Goal: Task Accomplishment & Management: Manage account settings

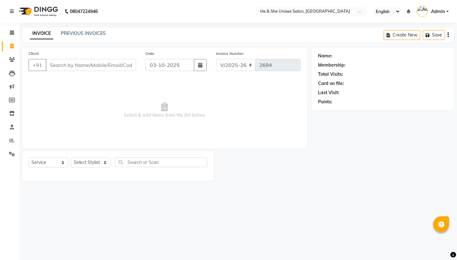
select select "4745"
select select "service"
click at [13, 34] on icon at bounding box center [12, 32] width 4 height 5
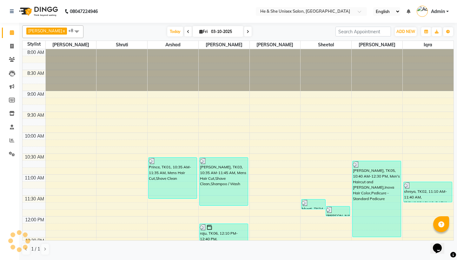
scroll to position [341, 0]
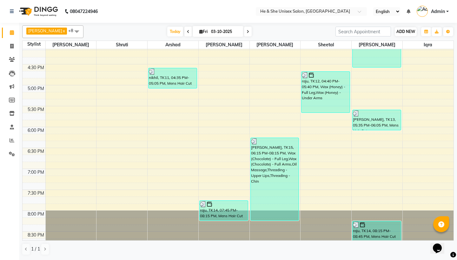
click at [399, 30] on span "ADD NEW" at bounding box center [405, 31] width 19 height 5
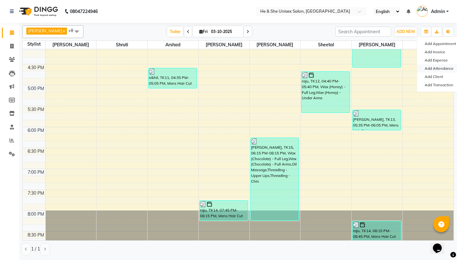
click at [436, 69] on link "Add Attendance" at bounding box center [442, 68] width 50 height 8
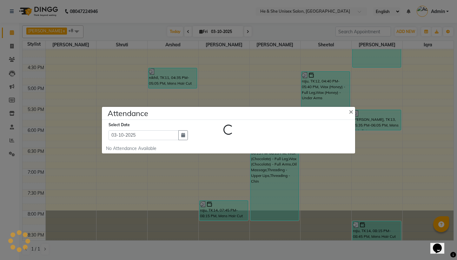
select select "H"
select select "A"
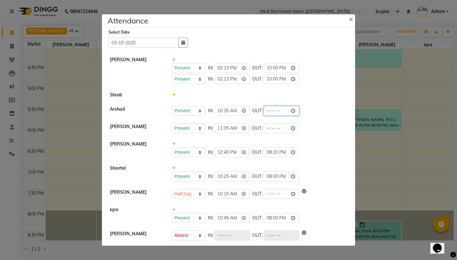
click at [264, 111] on input "time" at bounding box center [282, 111] width 36 height 10
click at [268, 110] on input "time" at bounding box center [282, 111] width 36 height 10
click at [277, 109] on input "time" at bounding box center [282, 111] width 36 height 10
type input "21:00"
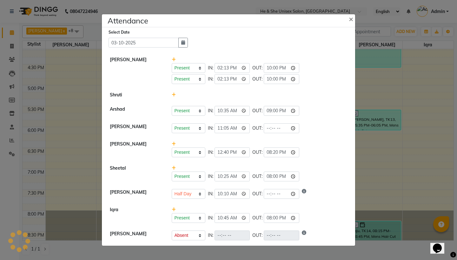
click at [287, 107] on div "Present Absent Late Half Day Weekly Off IN: 10:35 OUT: 21:00" at bounding box center [260, 111] width 176 height 10
select select "H"
select select "A"
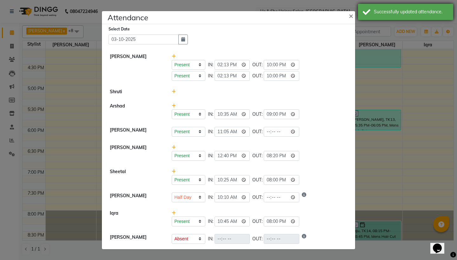
click at [398, 11] on div "Successfully updated attendance." at bounding box center [411, 12] width 75 height 7
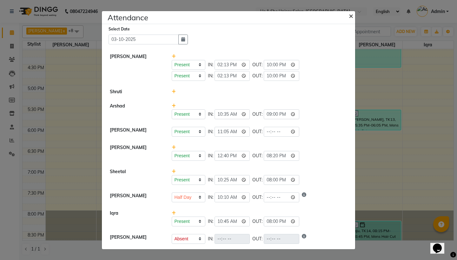
click at [350, 16] on span "×" at bounding box center [351, 16] width 4 height 10
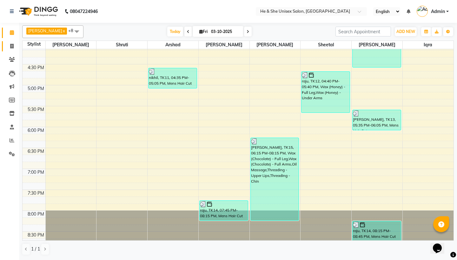
click at [11, 44] on icon at bounding box center [11, 46] width 3 height 5
select select "service"
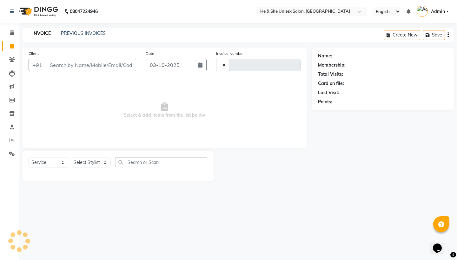
type input "2694"
select select "4745"
click at [7, 30] on span at bounding box center [11, 32] width 11 height 7
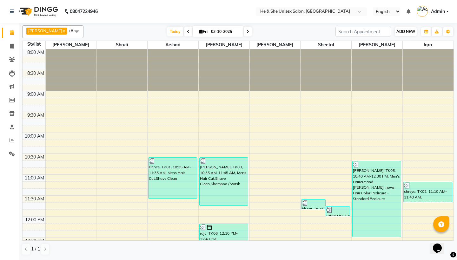
click at [412, 31] on span "ADD NEW" at bounding box center [405, 31] width 19 height 5
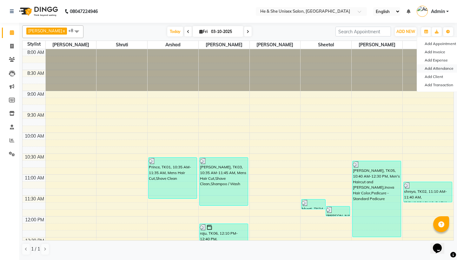
click at [446, 71] on link "Add Attendance" at bounding box center [442, 68] width 50 height 8
select select "H"
select select "A"
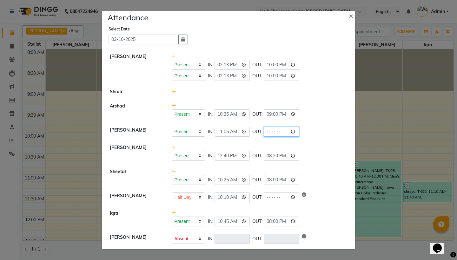
click at [264, 135] on input "time" at bounding box center [282, 132] width 36 height 10
click at [267, 133] on input "time" at bounding box center [282, 132] width 36 height 10
click at [278, 133] on input "time" at bounding box center [282, 132] width 36 height 10
type input "22:00"
click at [319, 138] on li "[PERSON_NAME] Present Absent Late Half Day Weekly Off IN: 11:05 OUT: 22:00" at bounding box center [228, 132] width 250 height 18
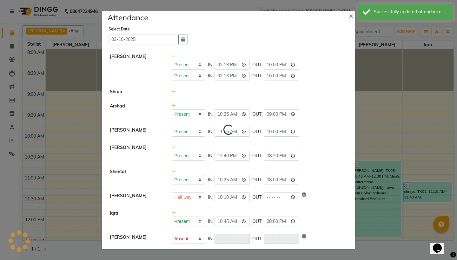
select select "H"
select select "A"
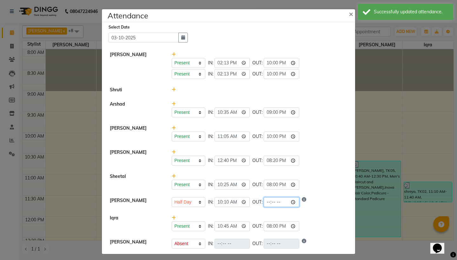
click at [264, 203] on input "time" at bounding box center [282, 202] width 36 height 10
click at [266, 202] on input "time" at bounding box center [282, 202] width 36 height 10
click at [274, 202] on input "time" at bounding box center [282, 202] width 36 height 10
type input "22:00"
click at [299, 195] on li "[PERSON_NAME] Present Absent Late Half Day Weekly Off IN: 10:10 OUT: 22:00" at bounding box center [228, 203] width 250 height 18
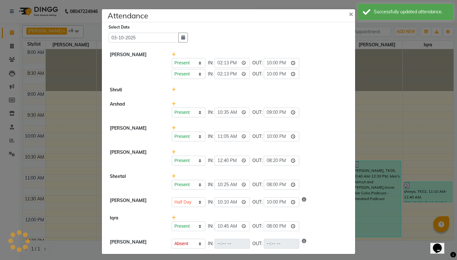
select select "H"
select select "A"
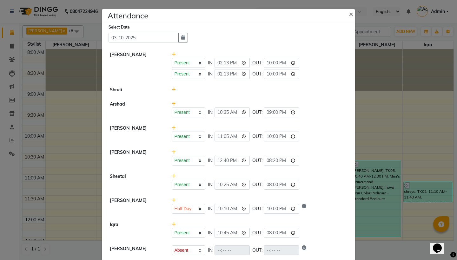
click at [30, 147] on ngb-modal-window "Attendance × Select Date [DATE] [PERSON_NAME] Present Absent Late Half Day Week…" at bounding box center [228, 130] width 457 height 260
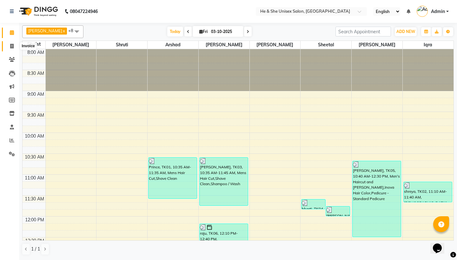
click at [10, 48] on span at bounding box center [11, 46] width 11 height 7
select select "4745"
select select "service"
